Goal: Go to known website: Access a specific website the user already knows

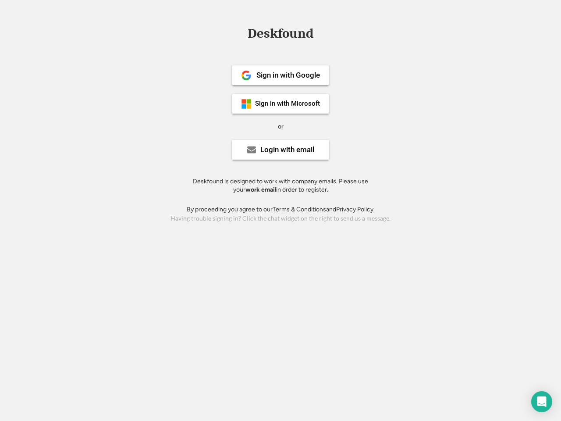
click at [281, 125] on div "or" at bounding box center [281, 126] width 6 height 9
click at [281, 35] on div "Deskfound" at bounding box center [280, 34] width 75 height 14
click at [240, 33] on div "Deskfound" at bounding box center [280, 35] width 561 height 17
click at [281, 35] on div "Deskfound" at bounding box center [280, 34] width 75 height 14
click at [281, 126] on div "or" at bounding box center [281, 126] width 6 height 9
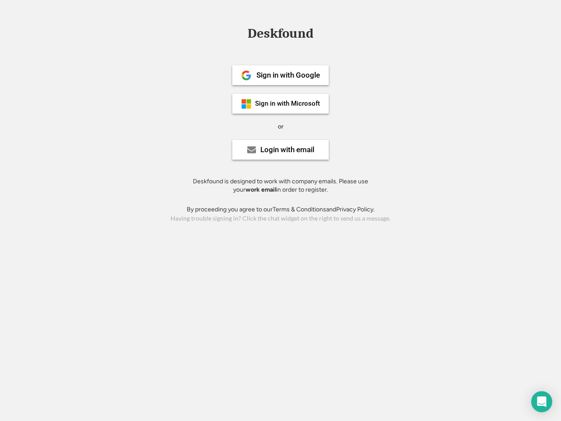
click at [281, 75] on div "Sign in with Google" at bounding box center [289, 74] width 64 height 7
click at [288, 75] on div "Sign in with Google" at bounding box center [289, 74] width 64 height 7
click at [246, 75] on img at bounding box center [246, 75] width 11 height 11
click at [281, 103] on div "Sign in with Microsoft" at bounding box center [287, 103] width 65 height 7
click at [288, 103] on div "Sign in with Microsoft" at bounding box center [287, 103] width 65 height 7
